Goal: Communication & Community: Answer question/provide support

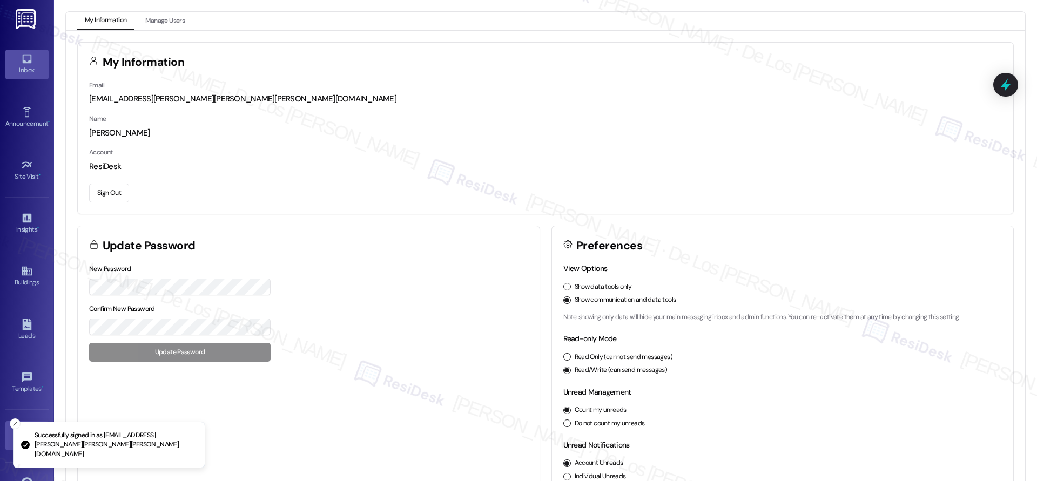
click at [28, 59] on icon at bounding box center [27, 59] width 12 height 12
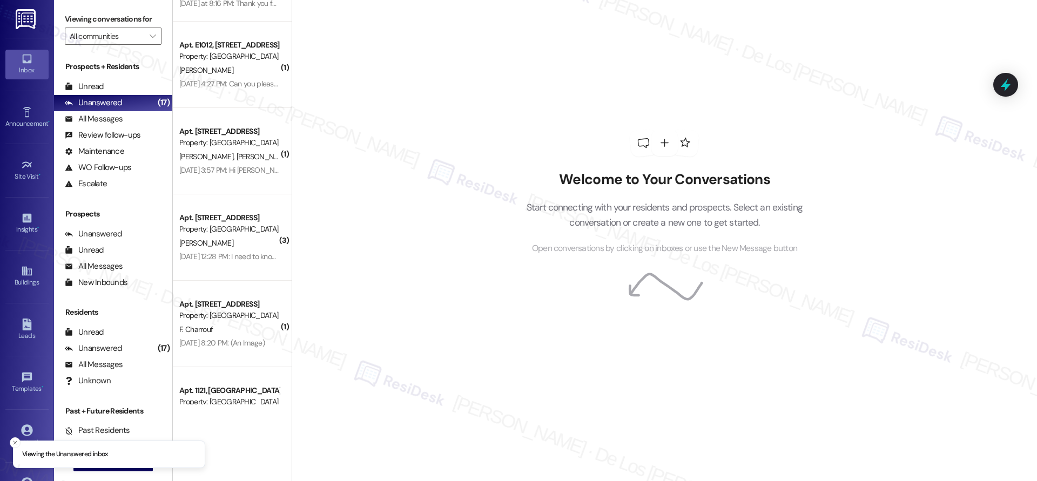
scroll to position [2187, 0]
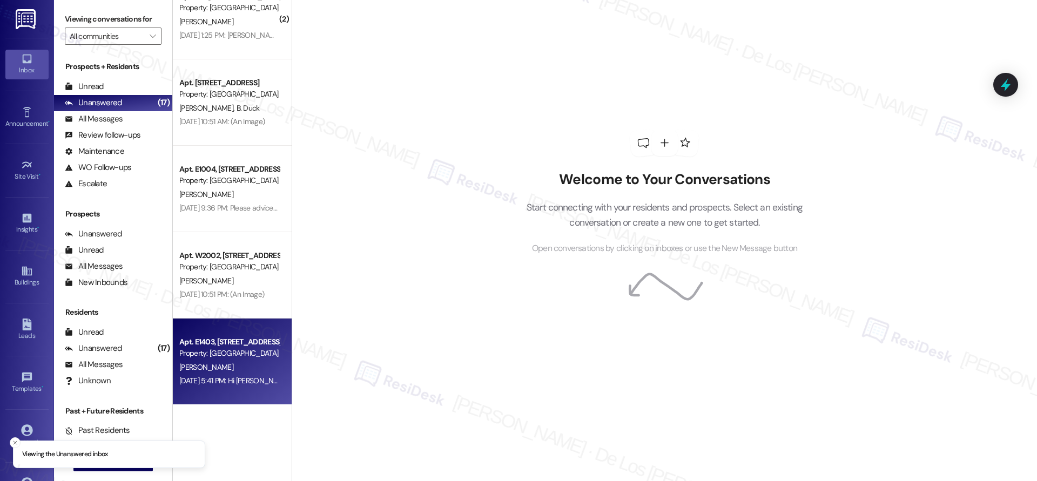
click at [217, 348] on div "Property: [GEOGRAPHIC_DATA]" at bounding box center [229, 353] width 100 height 11
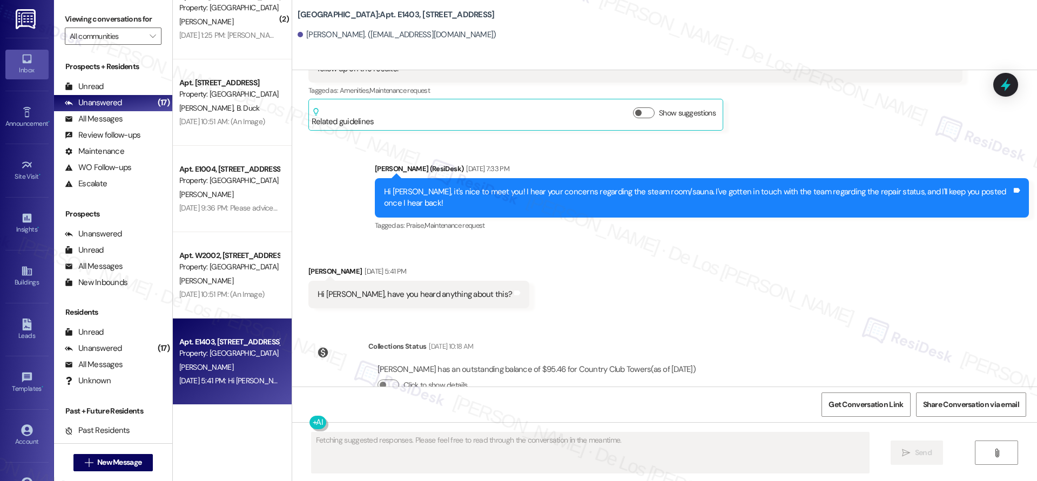
scroll to position [519, 0]
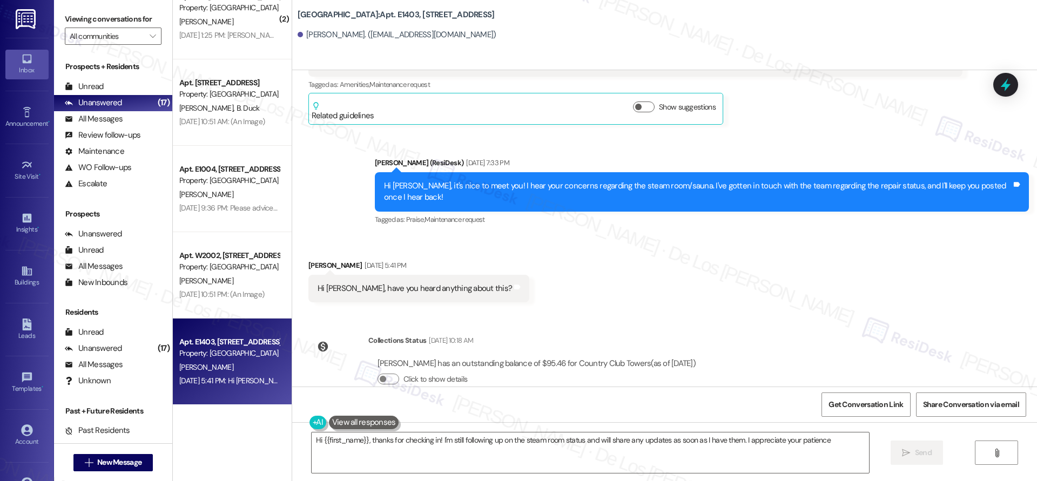
type textarea "Hi {{first_name}}, thanks for checking in! I'm still following up on the steam …"
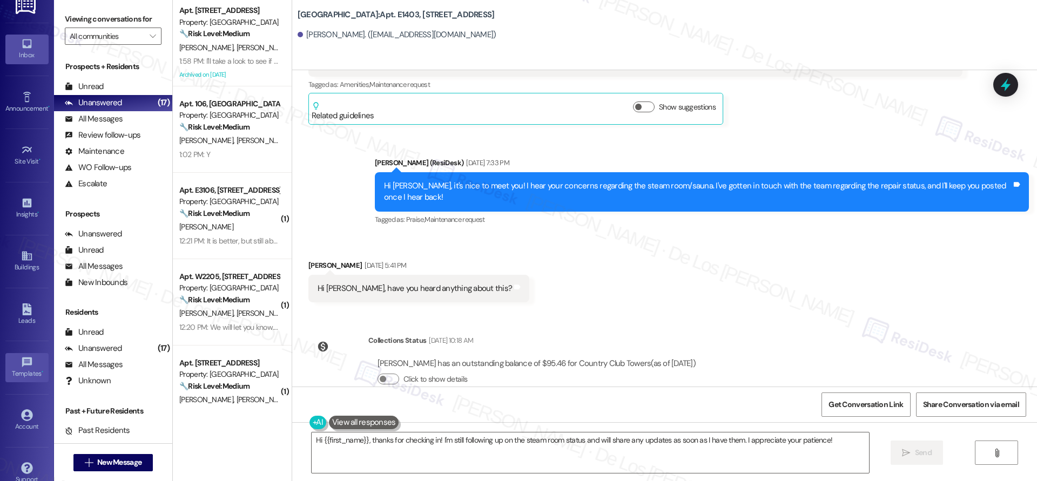
scroll to position [29, 0]
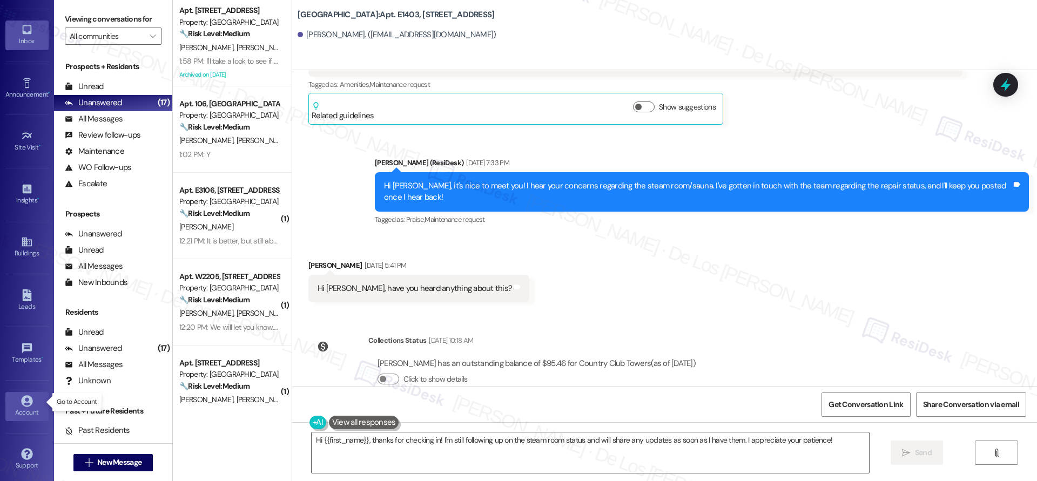
click at [28, 407] on div "Account" at bounding box center [27, 412] width 54 height 11
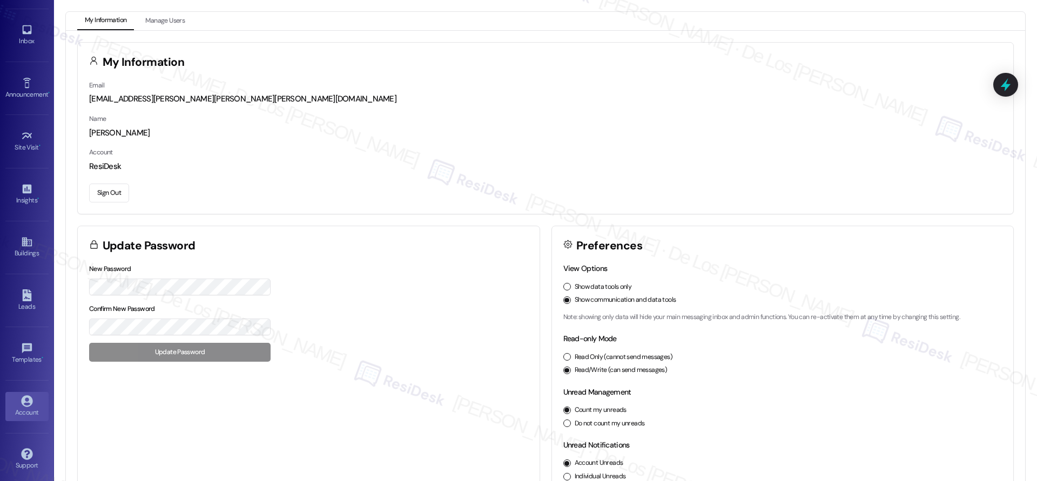
click at [115, 187] on button "Sign Out" at bounding box center [109, 193] width 40 height 19
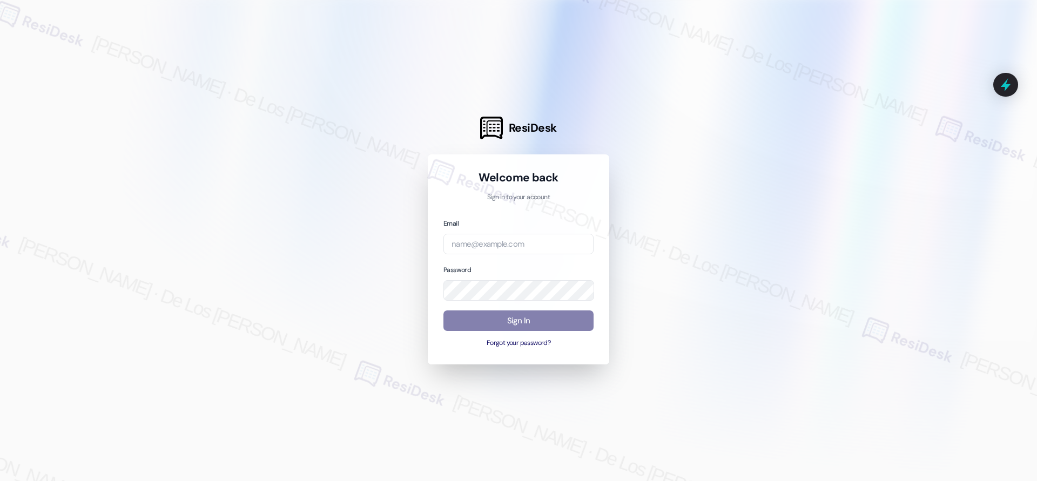
click at [363, 160] on div at bounding box center [518, 240] width 1037 height 481
click at [547, 246] on input "email" at bounding box center [518, 244] width 150 height 21
type input "automated-surveys-home_now_properties-[PERSON_NAME].[PERSON_NAME]@home_now_[DOM…"
